Goal: Task Accomplishment & Management: Use online tool/utility

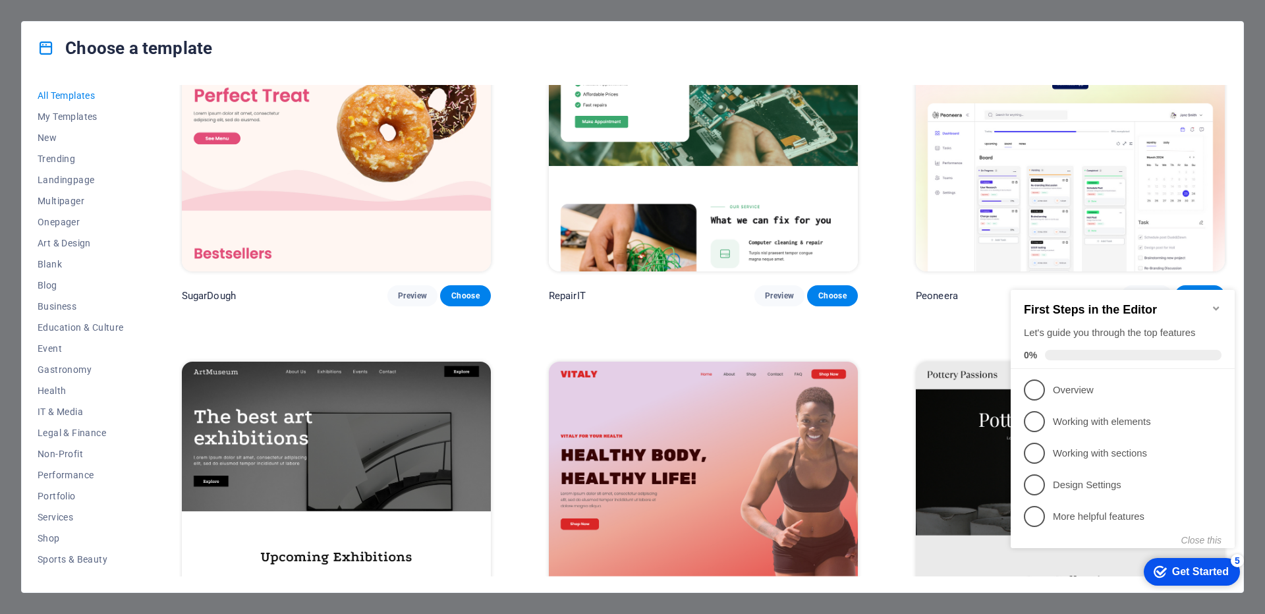
scroll to position [79, 0]
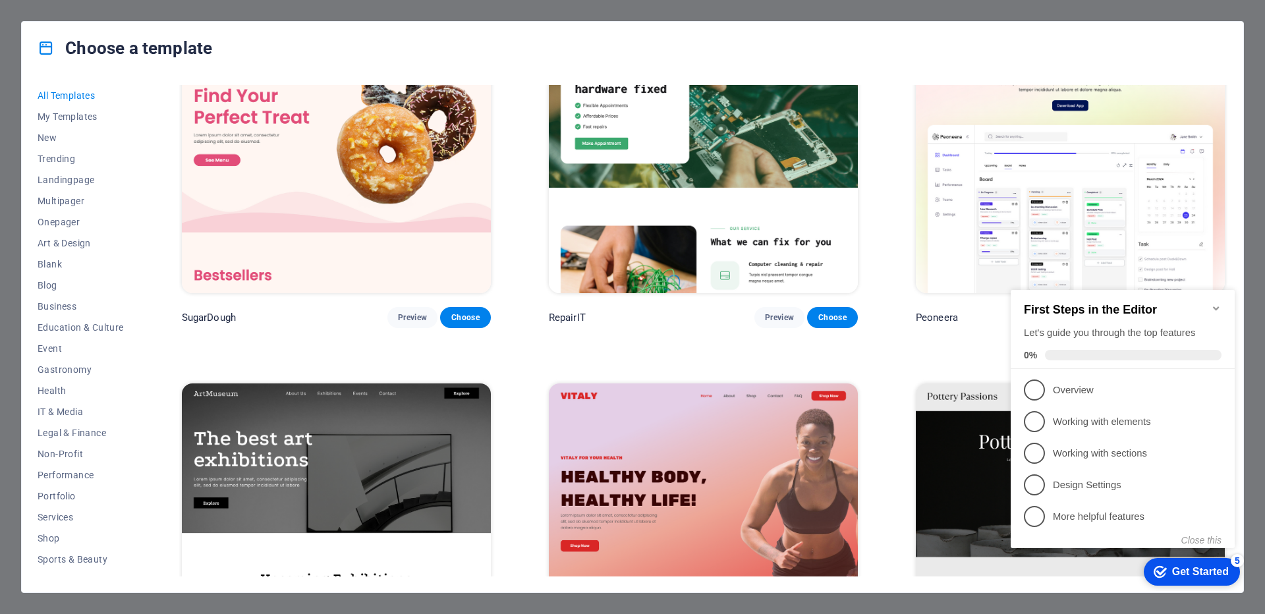
click at [1053, 303] on h2 "First Steps in the Editor" at bounding box center [1123, 310] width 198 height 14
click at [1214, 303] on icon "Minimize checklist" at bounding box center [1216, 308] width 11 height 11
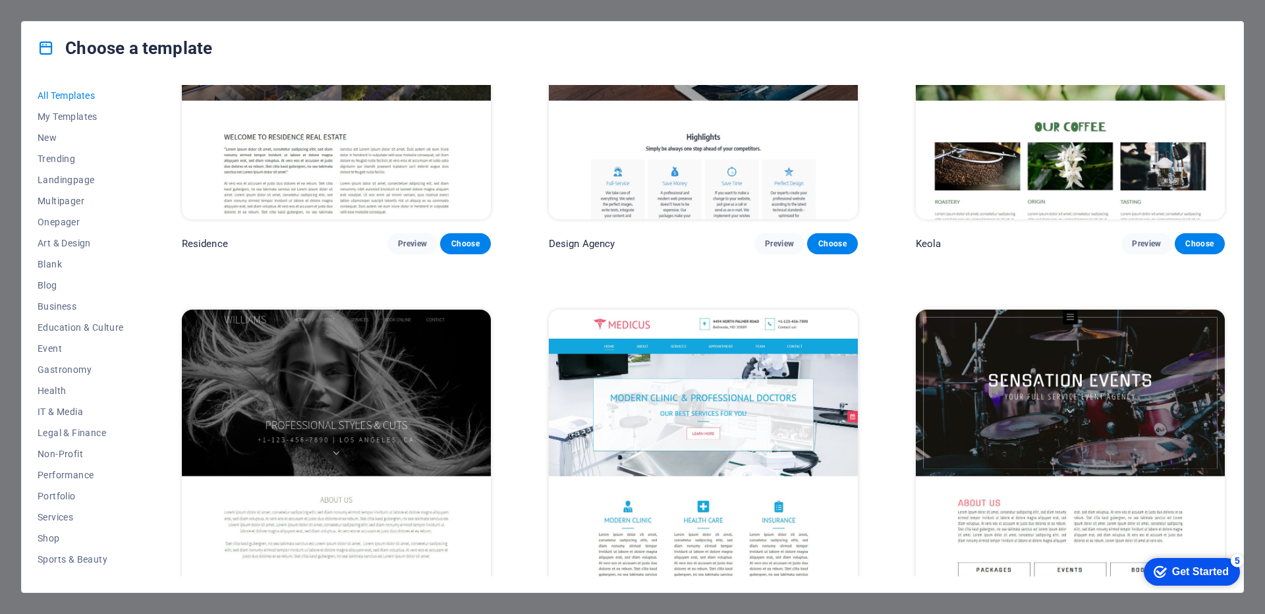
scroll to position [17078, 0]
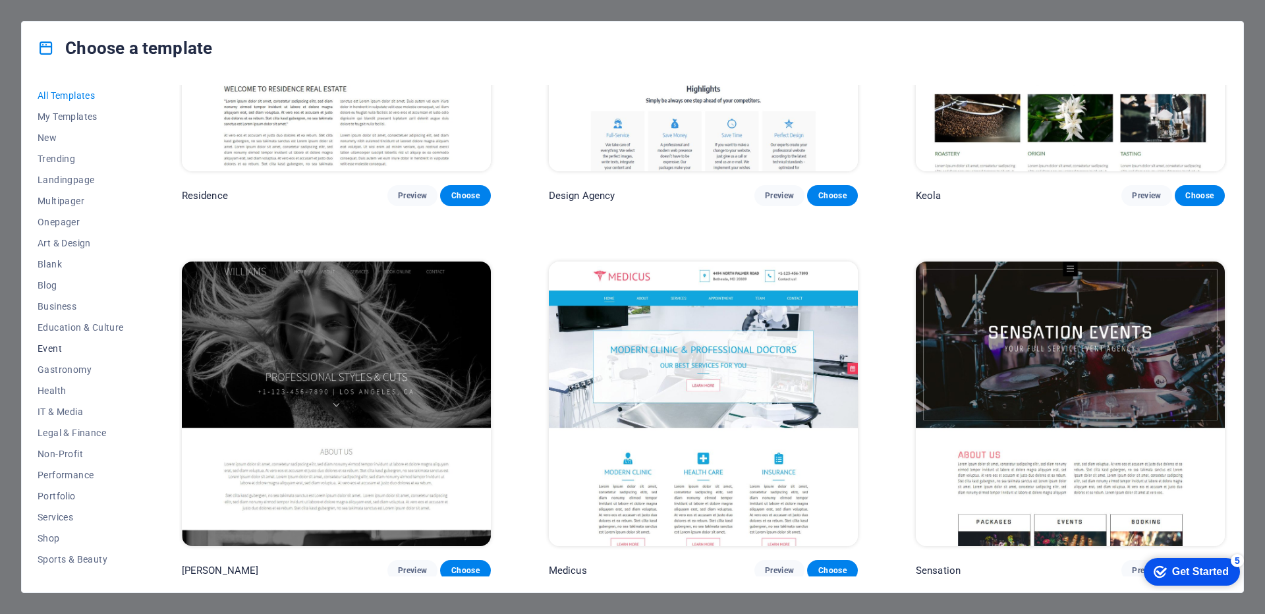
click at [63, 354] on button "Event" at bounding box center [81, 348] width 86 height 21
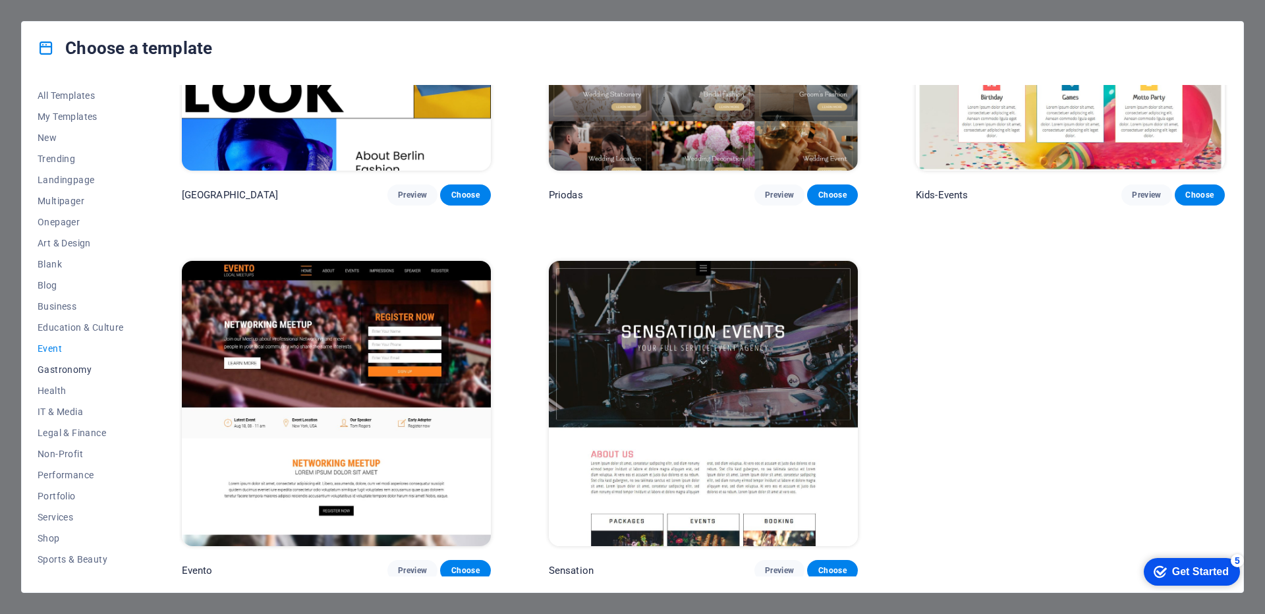
click at [67, 366] on span "Gastronomy" at bounding box center [81, 369] width 86 height 11
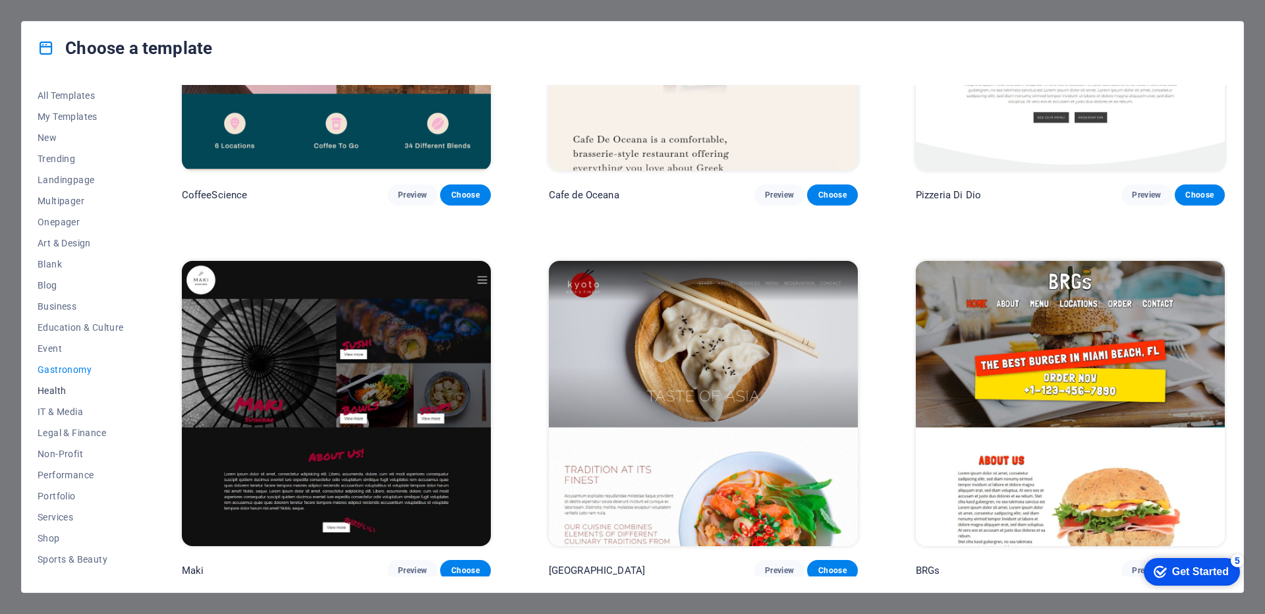
click at [67, 392] on span "Health" at bounding box center [81, 390] width 86 height 11
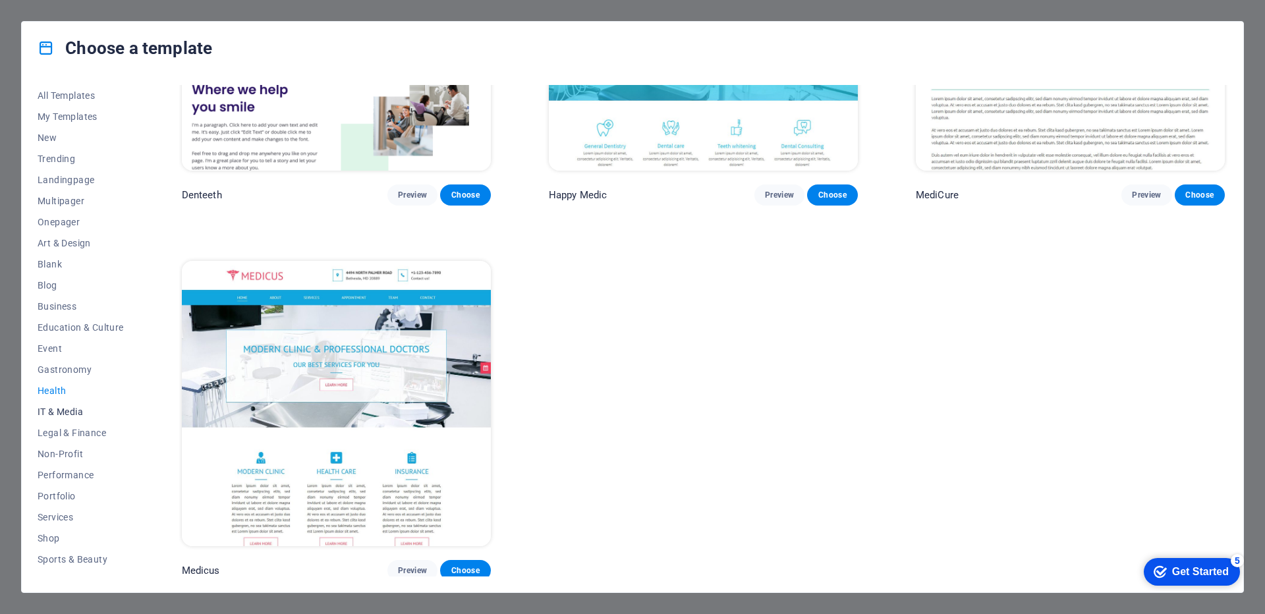
click at [74, 413] on span "IT & Media" at bounding box center [81, 412] width 86 height 11
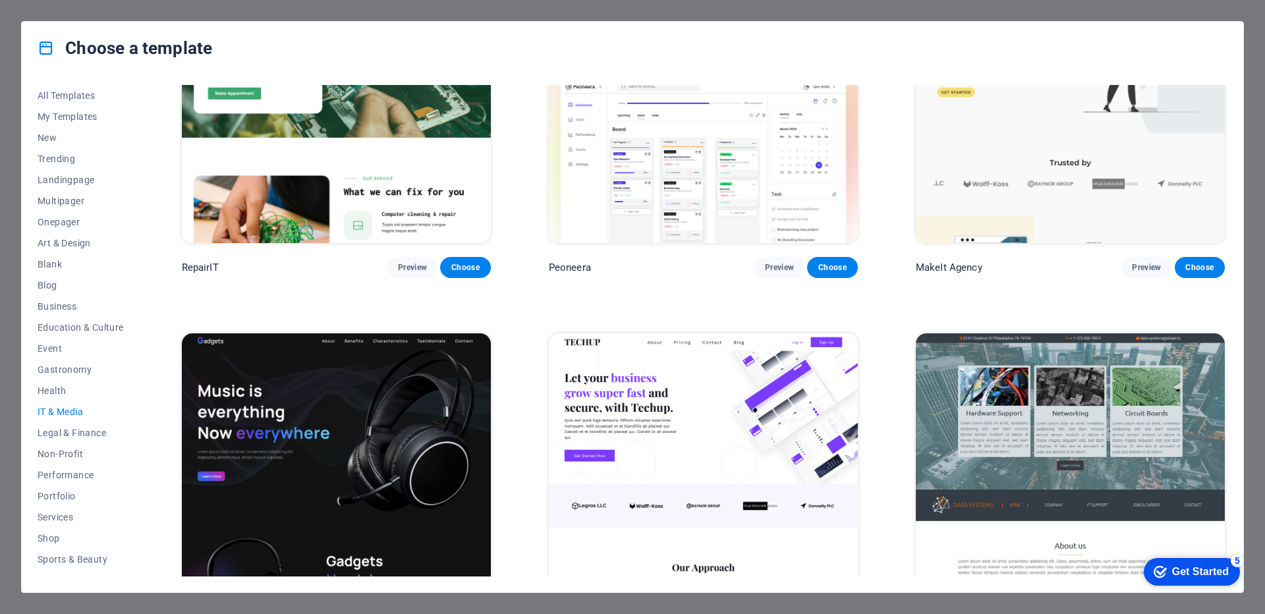
scroll to position [102, 0]
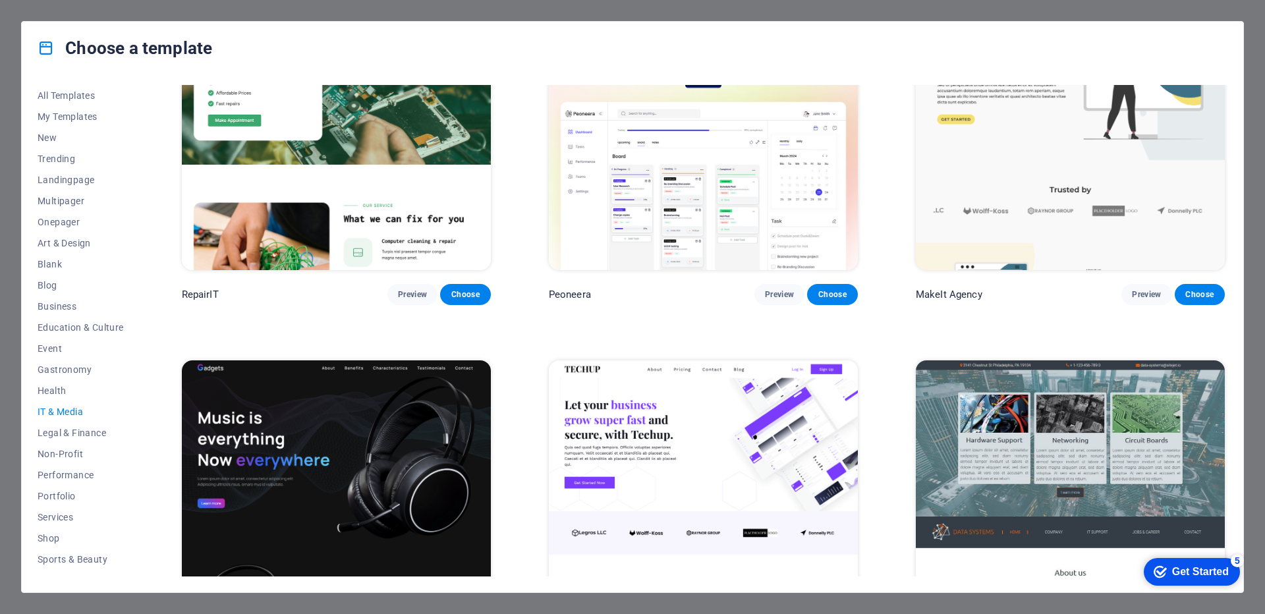
click at [65, 413] on span "IT & Media" at bounding box center [81, 412] width 86 height 11
click at [70, 428] on span "Legal & Finance" at bounding box center [81, 433] width 86 height 11
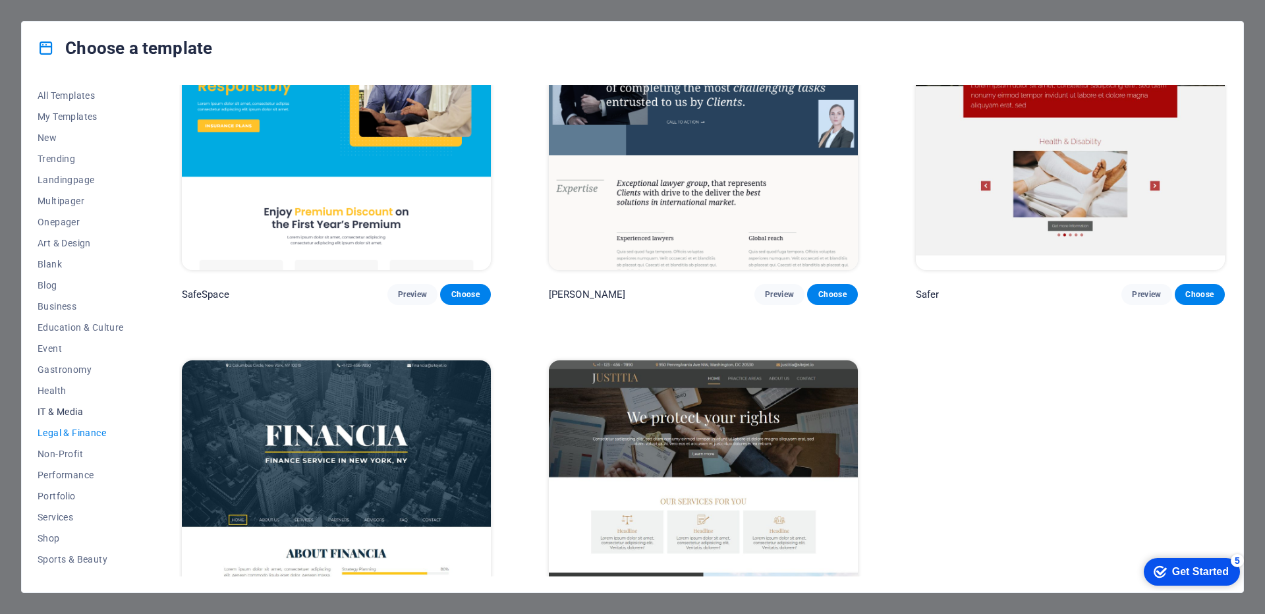
click at [70, 415] on span "IT & Media" at bounding box center [81, 412] width 86 height 11
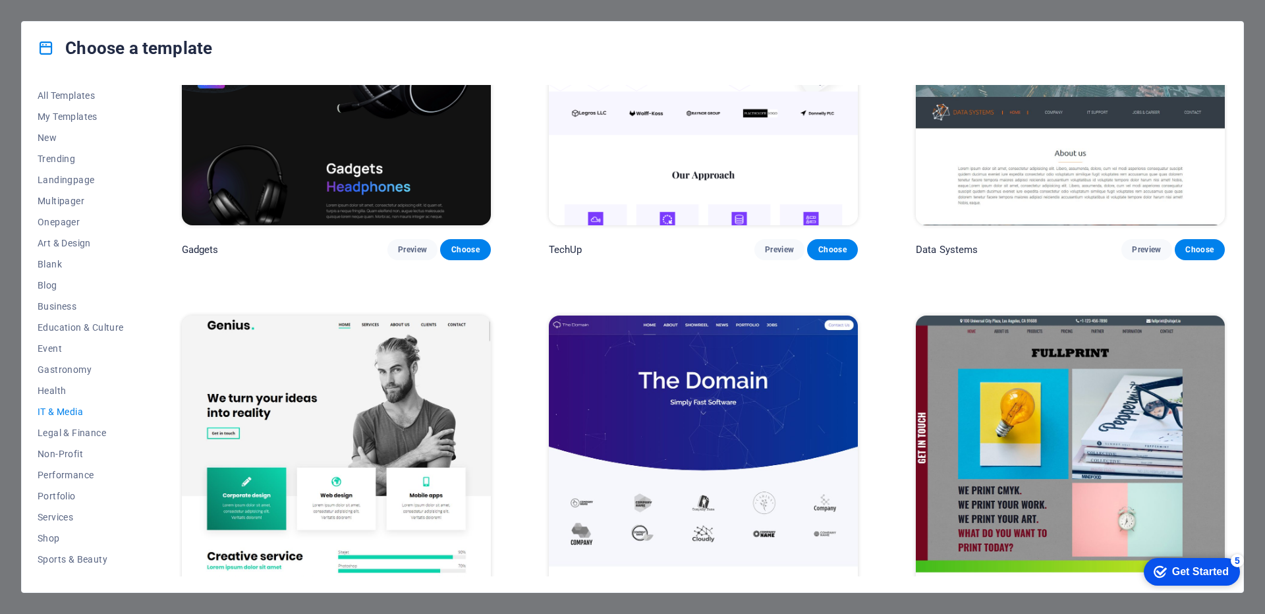
scroll to position [553, 0]
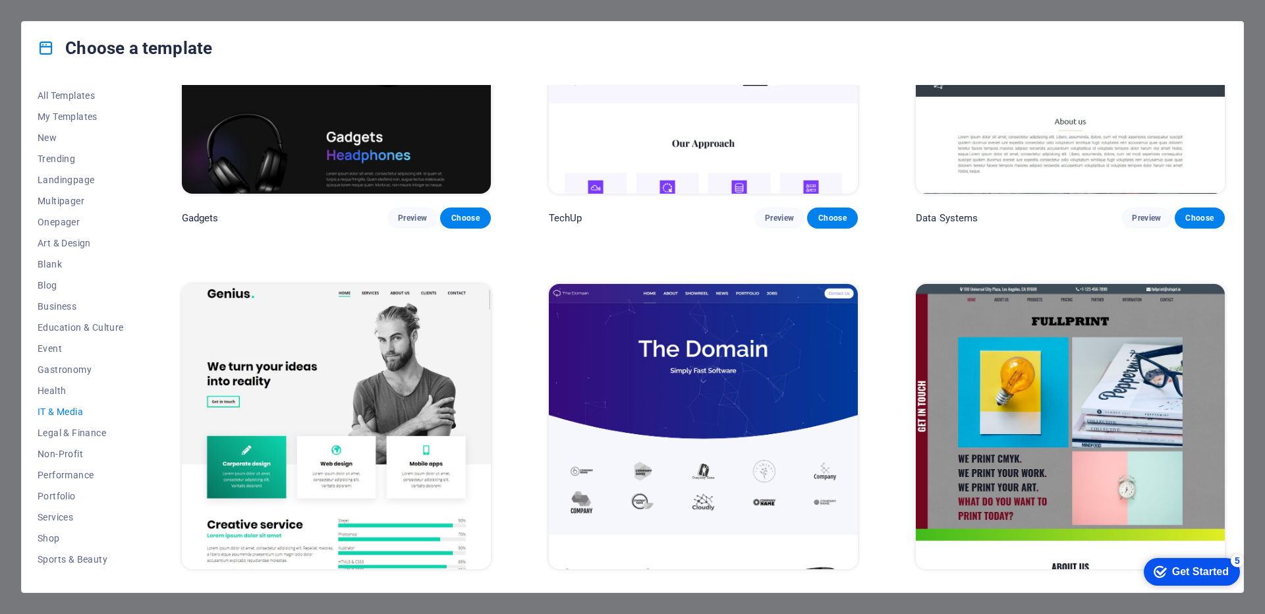
click at [743, 353] on img at bounding box center [703, 426] width 309 height 285
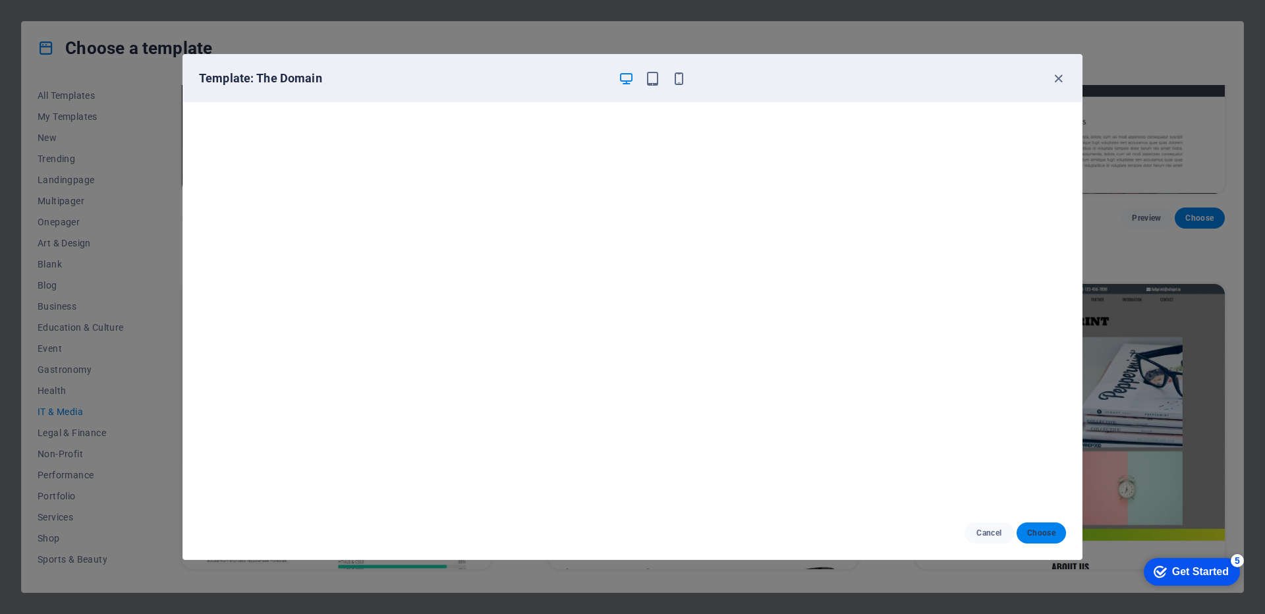
click at [1040, 529] on span "Choose" at bounding box center [1041, 533] width 28 height 11
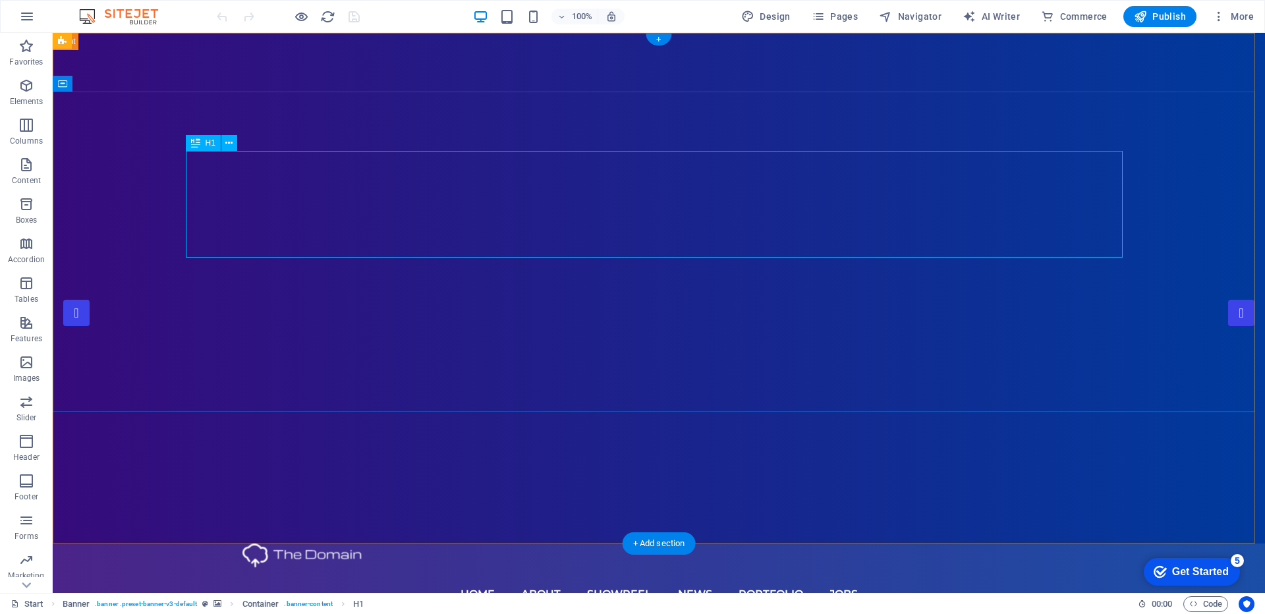
click at [560, 568] on nav "Home About Showreel News Portfolio jobs" at bounding box center [658, 594] width 833 height 53
click at [339, 36] on div "Menu" at bounding box center [327, 41] width 45 height 16
click at [336, 39] on span "Menu" at bounding box center [335, 41] width 20 height 8
click at [359, 44] on icon at bounding box center [357, 41] width 7 height 14
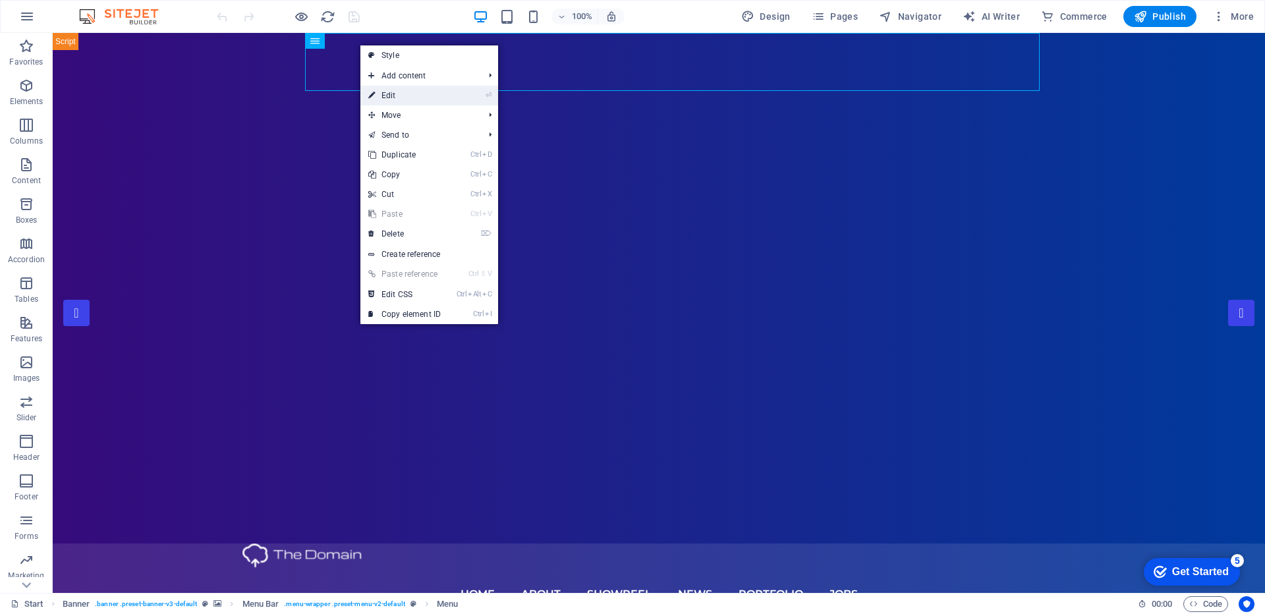
click at [397, 91] on link "⏎ Edit" at bounding box center [404, 96] width 88 height 20
select select
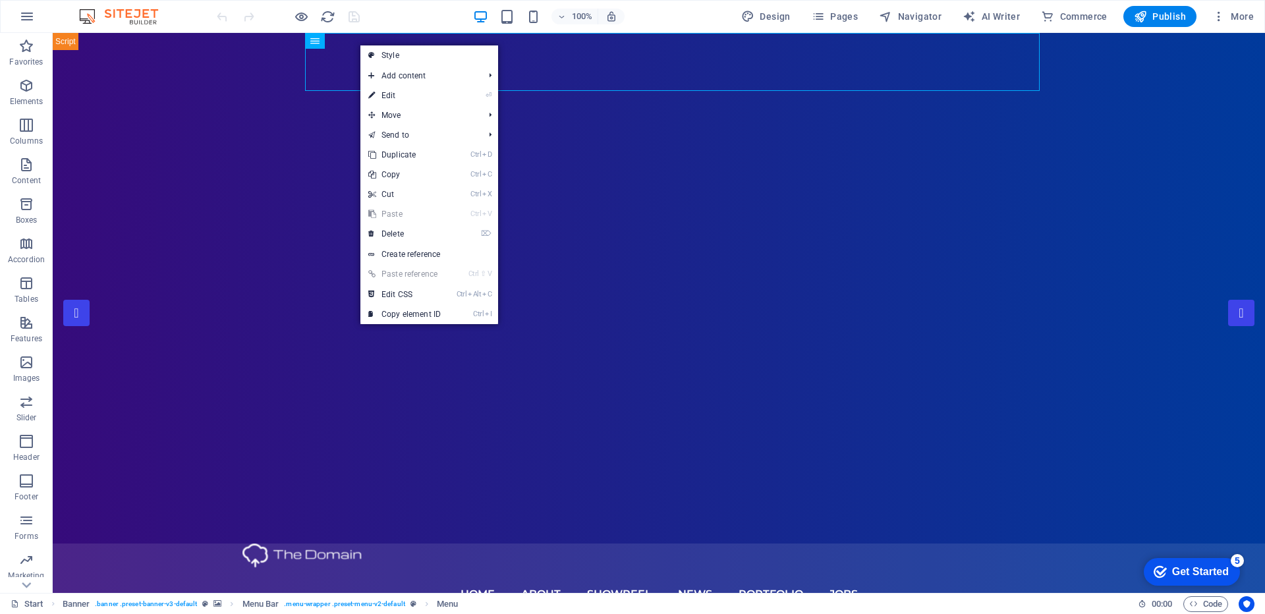
select select "1"
select select
select select "2"
select select
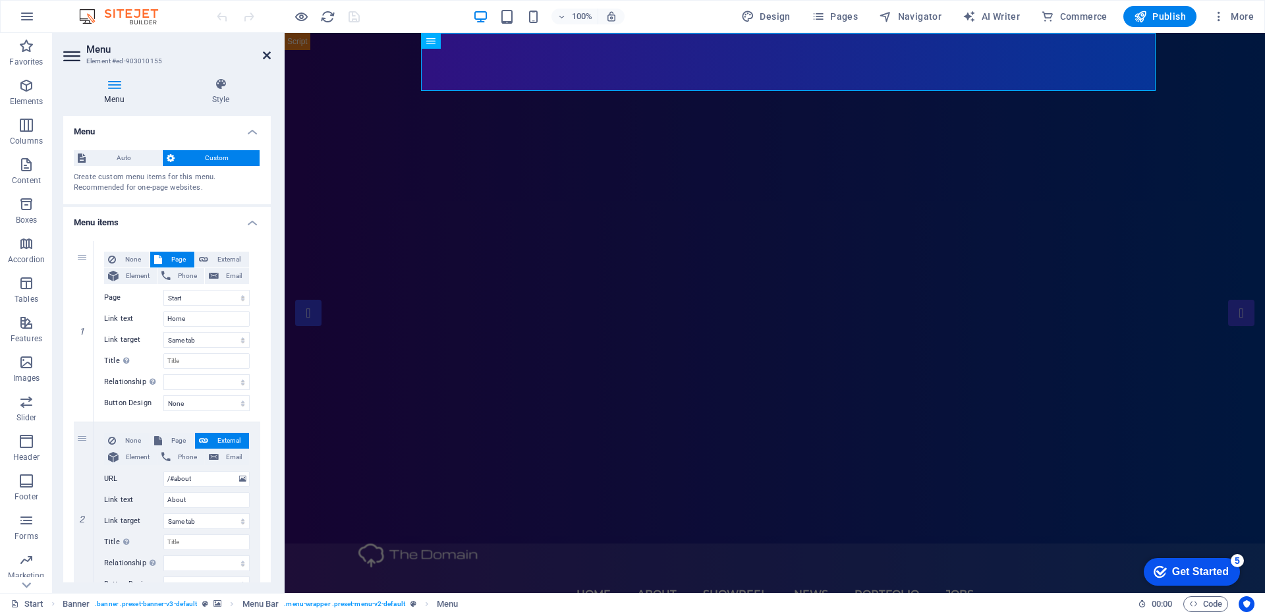
click at [270, 52] on icon at bounding box center [267, 55] width 8 height 11
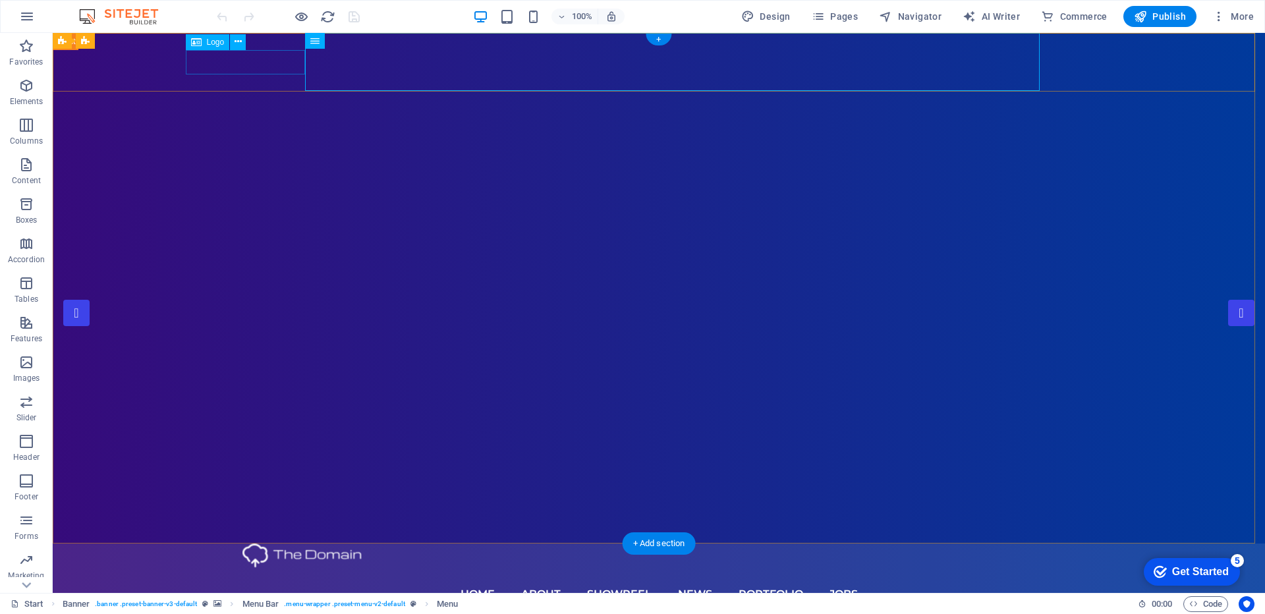
click at [242, 544] on div at bounding box center [658, 556] width 833 height 24
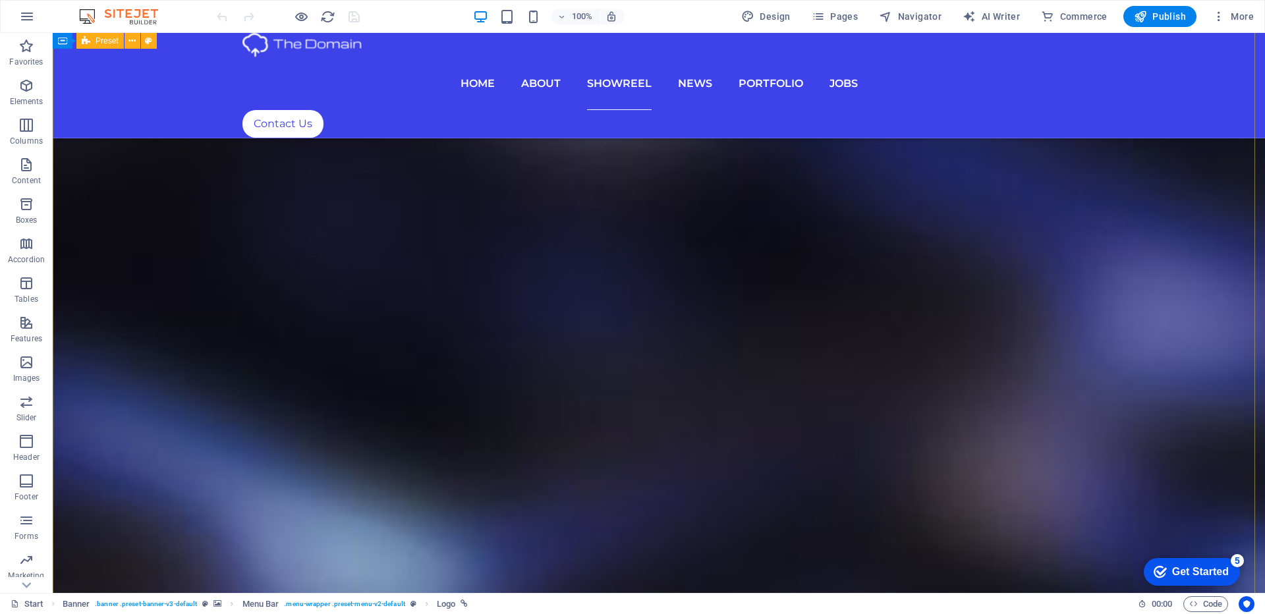
scroll to position [5376, 0]
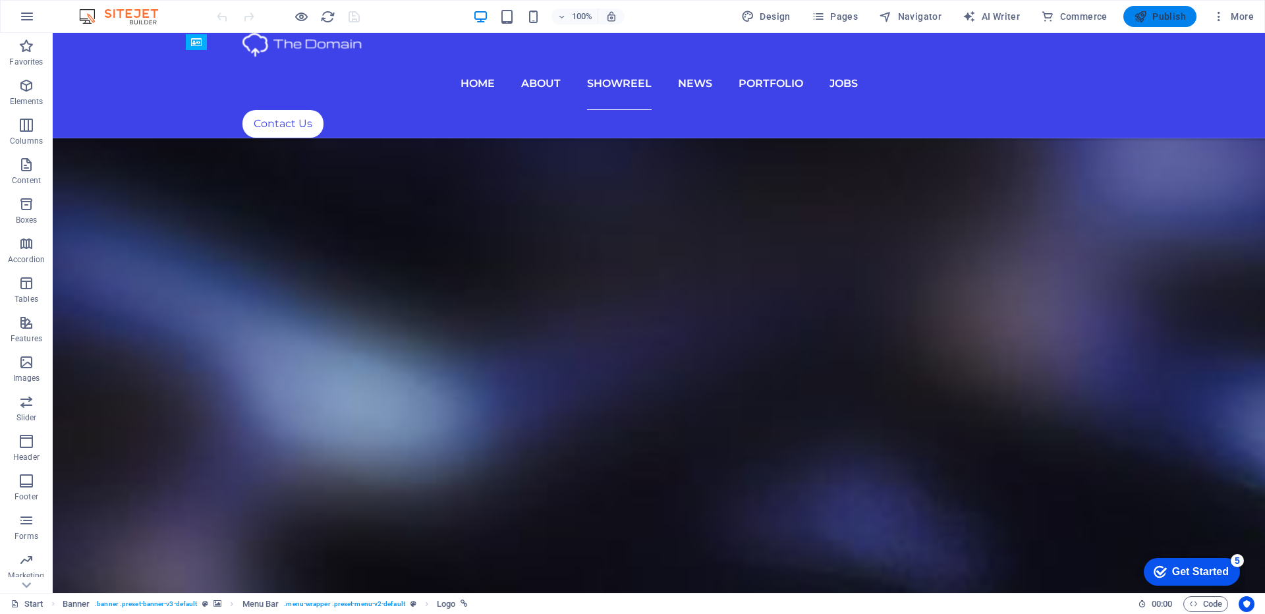
click at [1161, 26] on button "Publish" at bounding box center [1159, 16] width 73 height 21
